Goal: Information Seeking & Learning: Learn about a topic

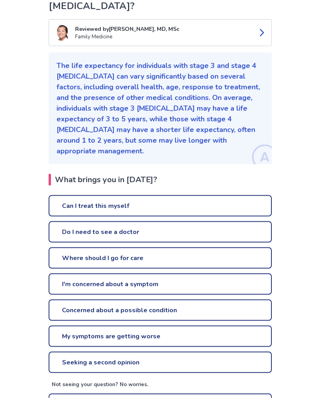
scroll to position [88, 0]
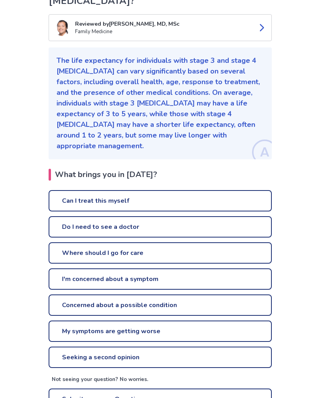
click at [149, 190] on link "Can I treat this myself" at bounding box center [160, 200] width 223 height 21
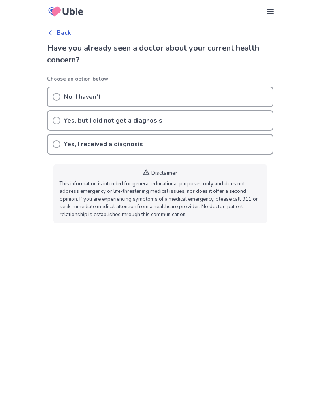
scroll to position [101, 0]
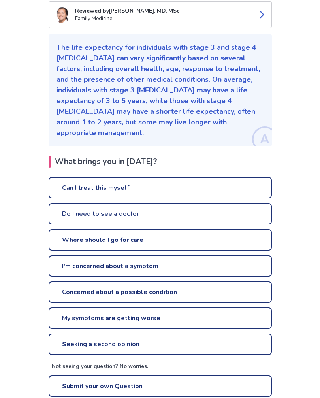
click at [144, 203] on link "Do I need to see a doctor" at bounding box center [160, 213] width 223 height 21
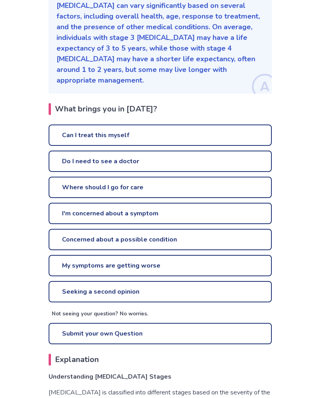
scroll to position [153, 0]
